Goal: Information Seeking & Learning: Learn about a topic

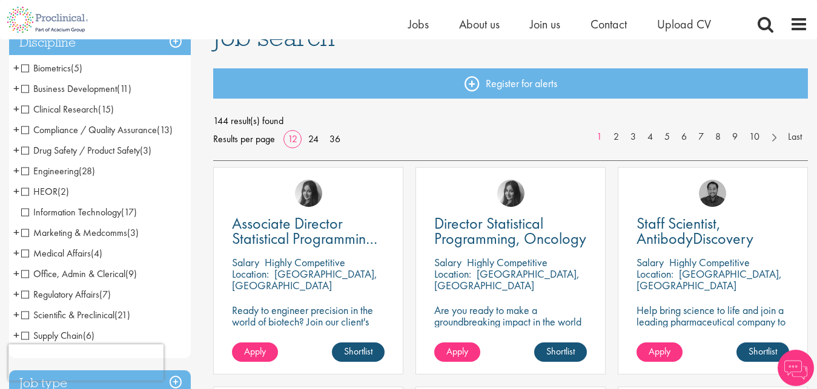
scroll to position [109, 0]
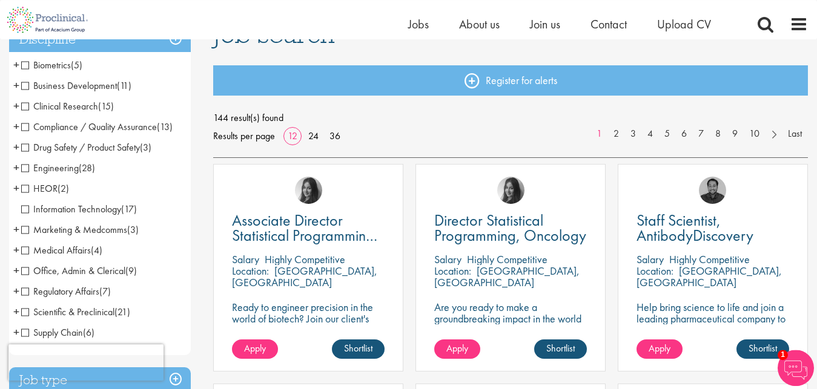
click at [25, 313] on span "Scientific & Preclinical" at bounding box center [67, 312] width 93 height 13
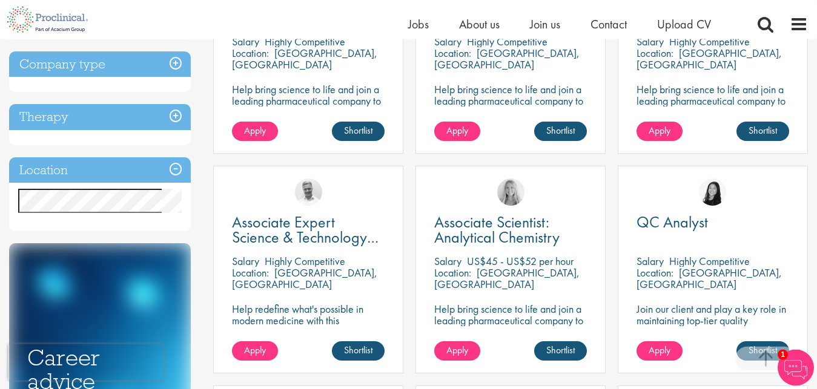
scroll to position [330, 0]
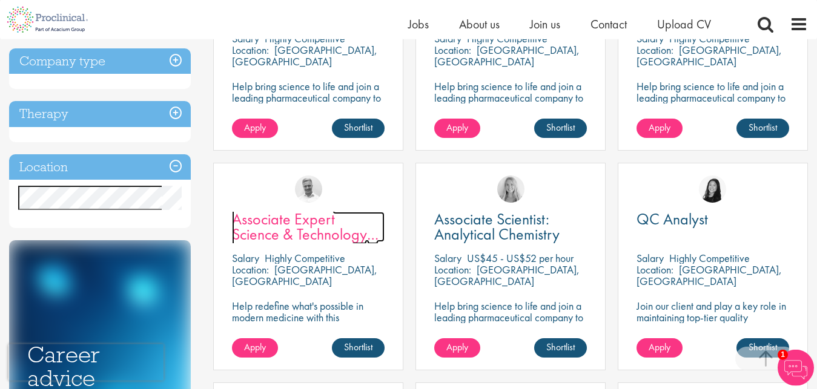
click at [305, 217] on span "Associate Expert Science & Technology ([MEDICAL_DATA])" at bounding box center [305, 234] width 146 height 51
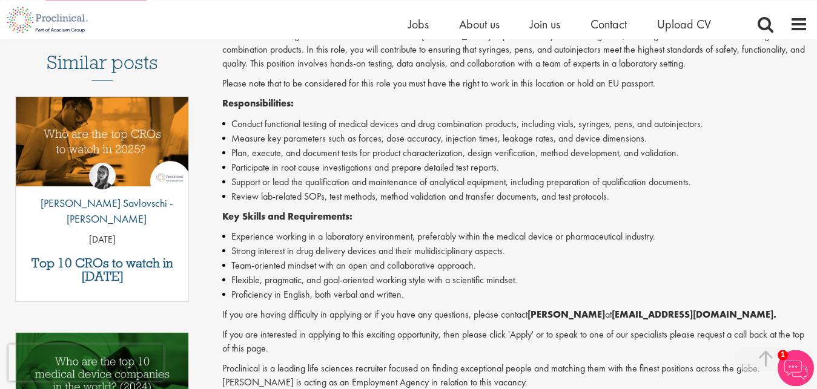
scroll to position [412, 0]
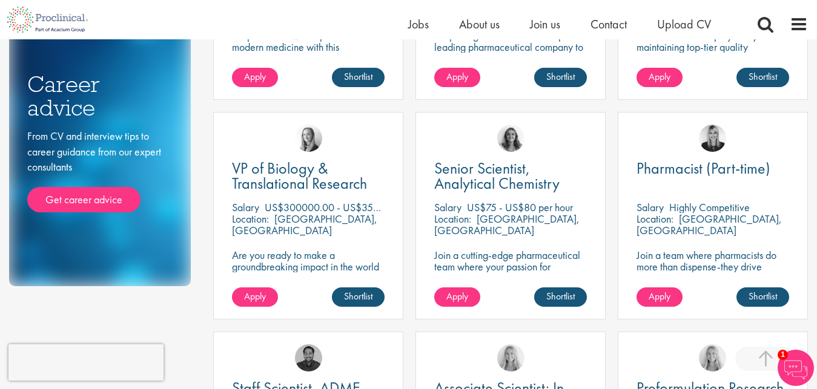
scroll to position [607, 0]
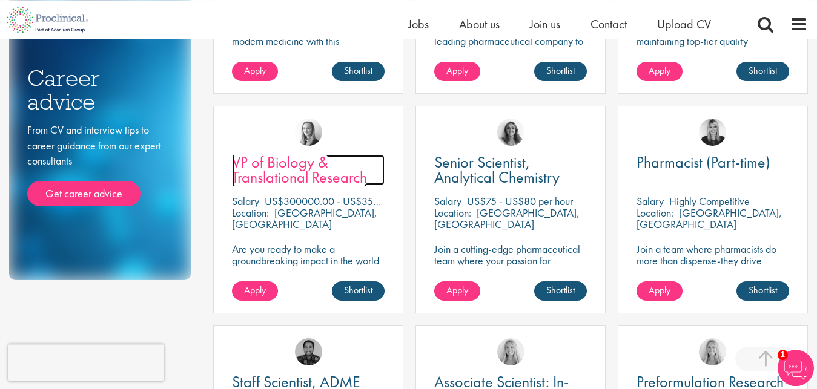
click at [295, 162] on span "VP of Biology & Translational Research" at bounding box center [299, 170] width 135 height 36
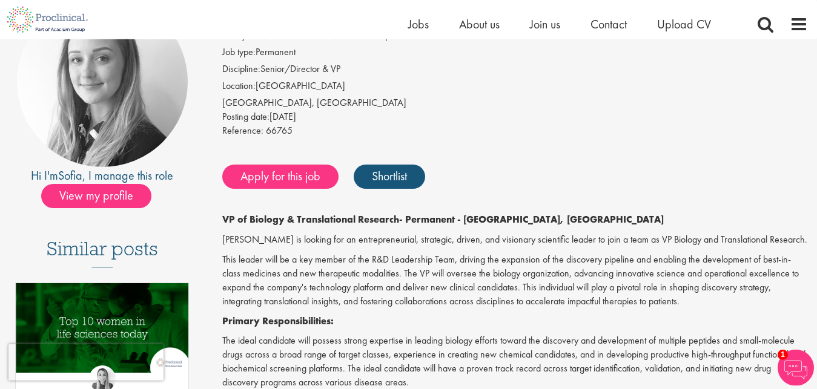
scroll to position [99, 0]
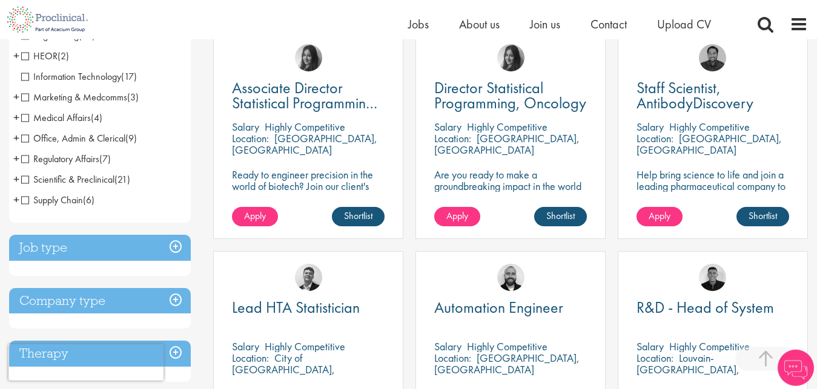
scroll to position [239, 0]
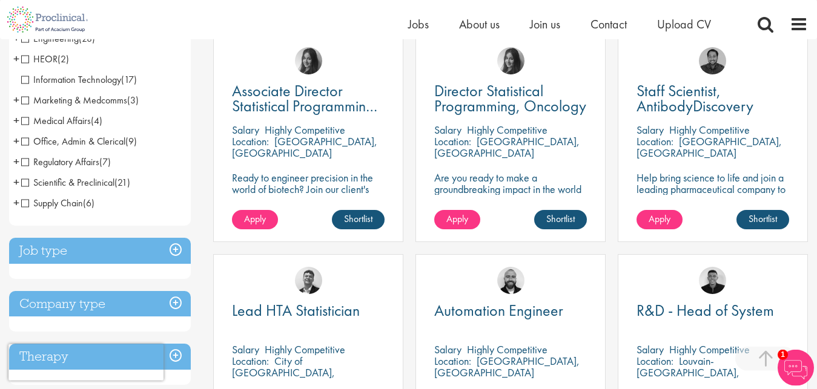
click at [24, 182] on span "Scientific & Preclinical" at bounding box center [67, 182] width 93 height 13
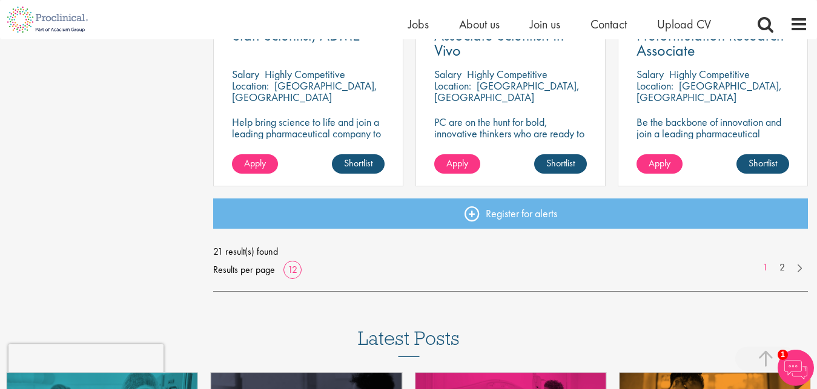
scroll to position [959, 0]
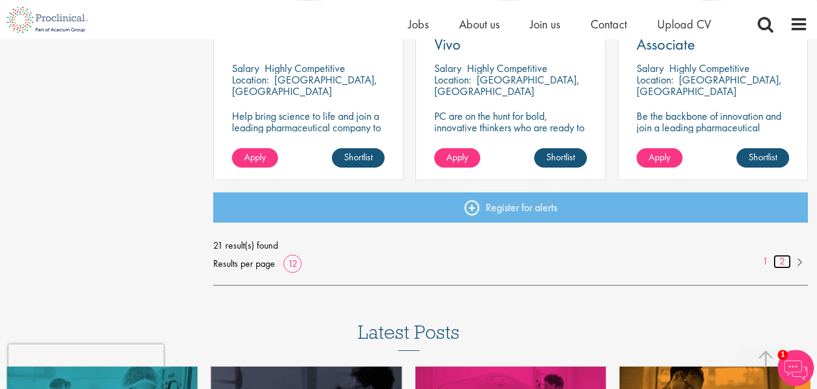
click at [785, 262] on link "2" at bounding box center [782, 262] width 18 height 14
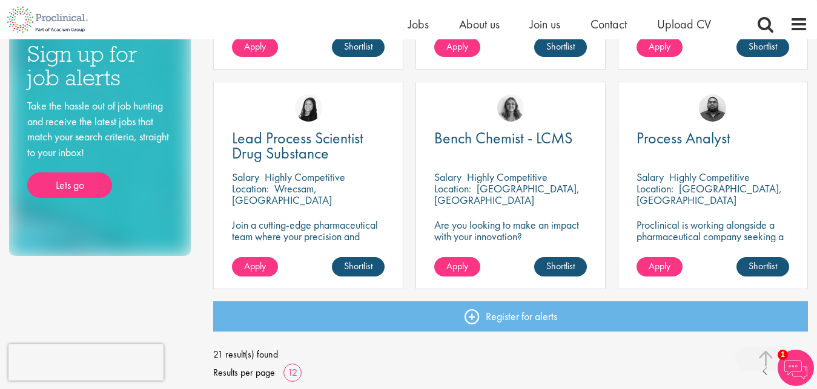
scroll to position [628, 0]
